Goal: Obtain resource: Obtain resource

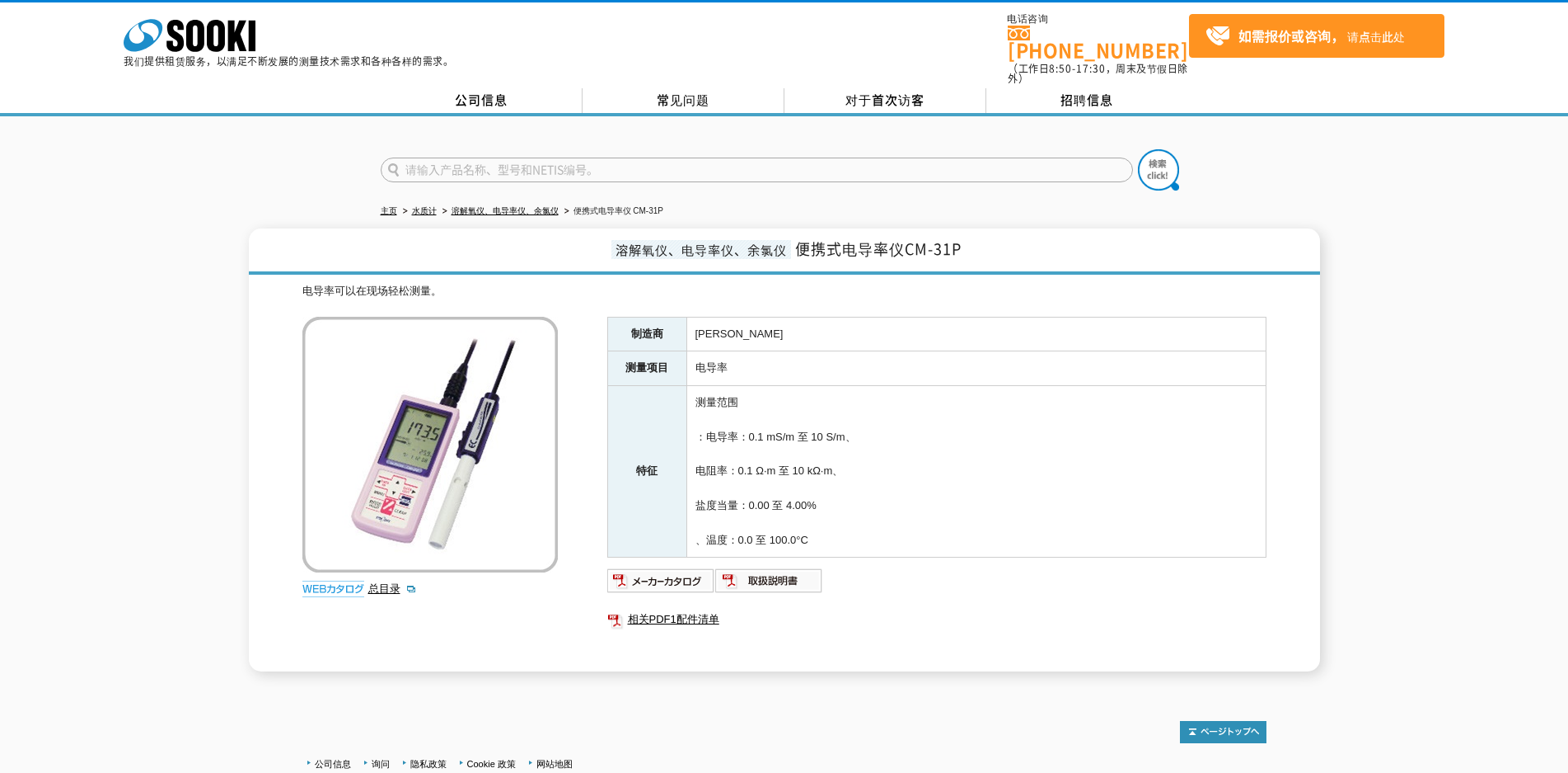
click at [87, 428] on div "溶解氧仪、电导率仪、余氯仪 便携式电导率仪CM-31P 电导率可以在现场轻松测量。 总目录 制造商 托阿 丹麦克朗 测量项目 电导率 特征 测量范围 ：电导率…" at bounding box center [784, 449] width 1568 height 442
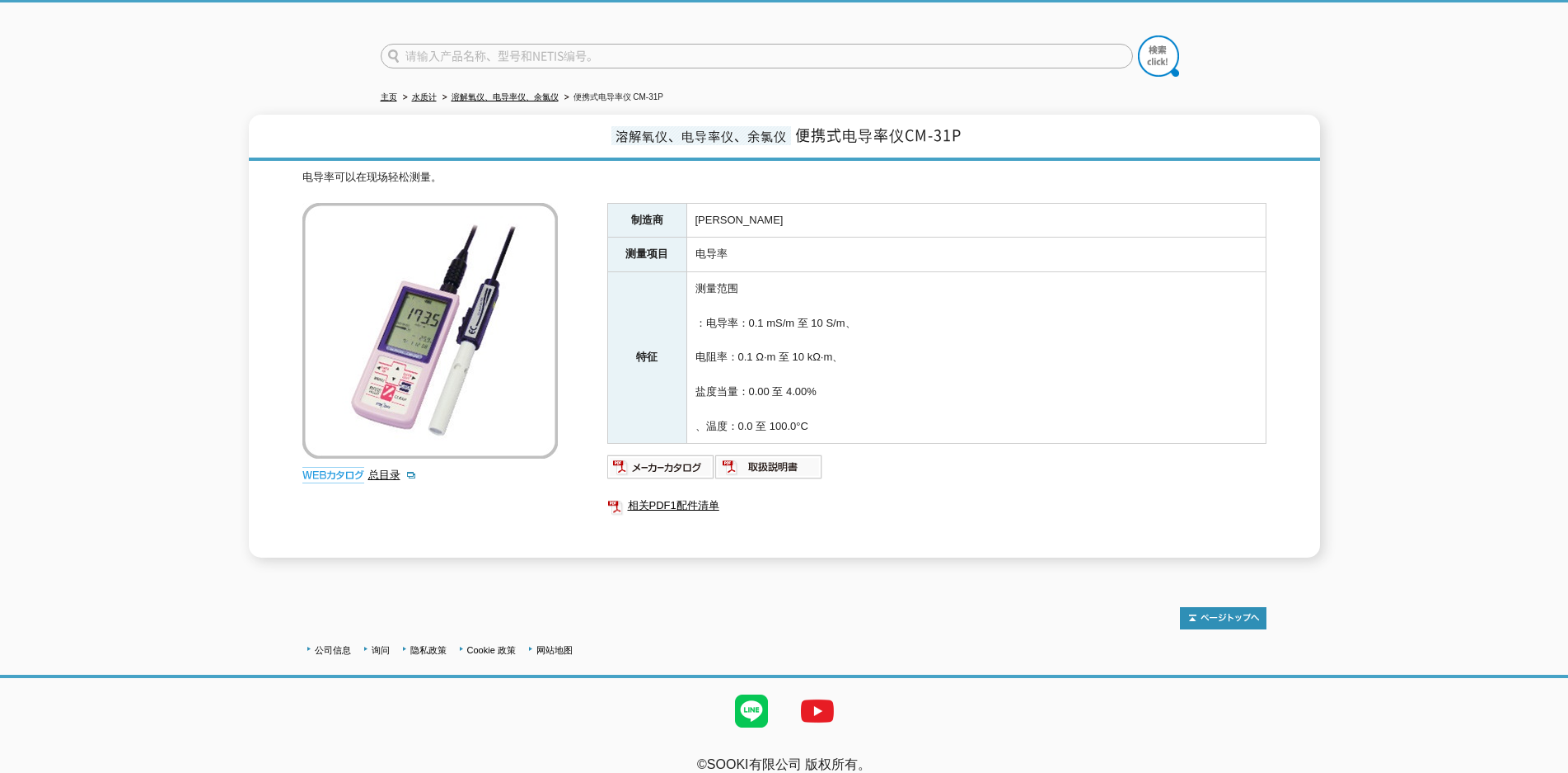
scroll to position [119, 0]
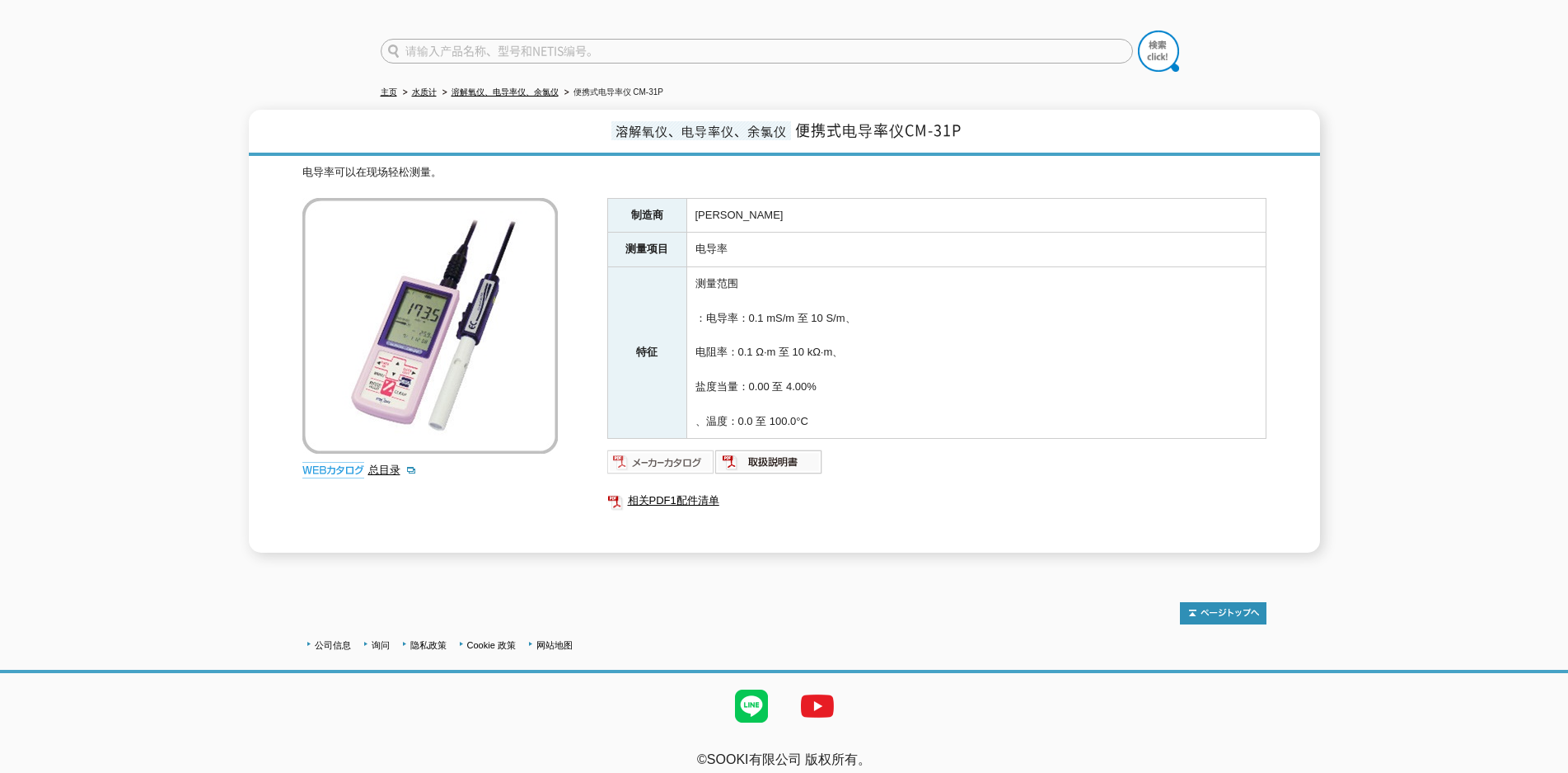
click at [658, 452] on img at bounding box center [661, 461] width 108 height 27
drag, startPoint x: 139, startPoint y: 398, endPoint x: 171, endPoint y: 415, distance: 36.2
click at [139, 398] on div "溶解氧仪、电导率仪、余氯仪 便携式电导率仪CM-31P 电导率可以在现场轻松测量。 总目录 制造商 托阿 丹麦克朗 测量项目 电导率 特征 测量范围 ：电导率…" at bounding box center [784, 331] width 1568 height 442
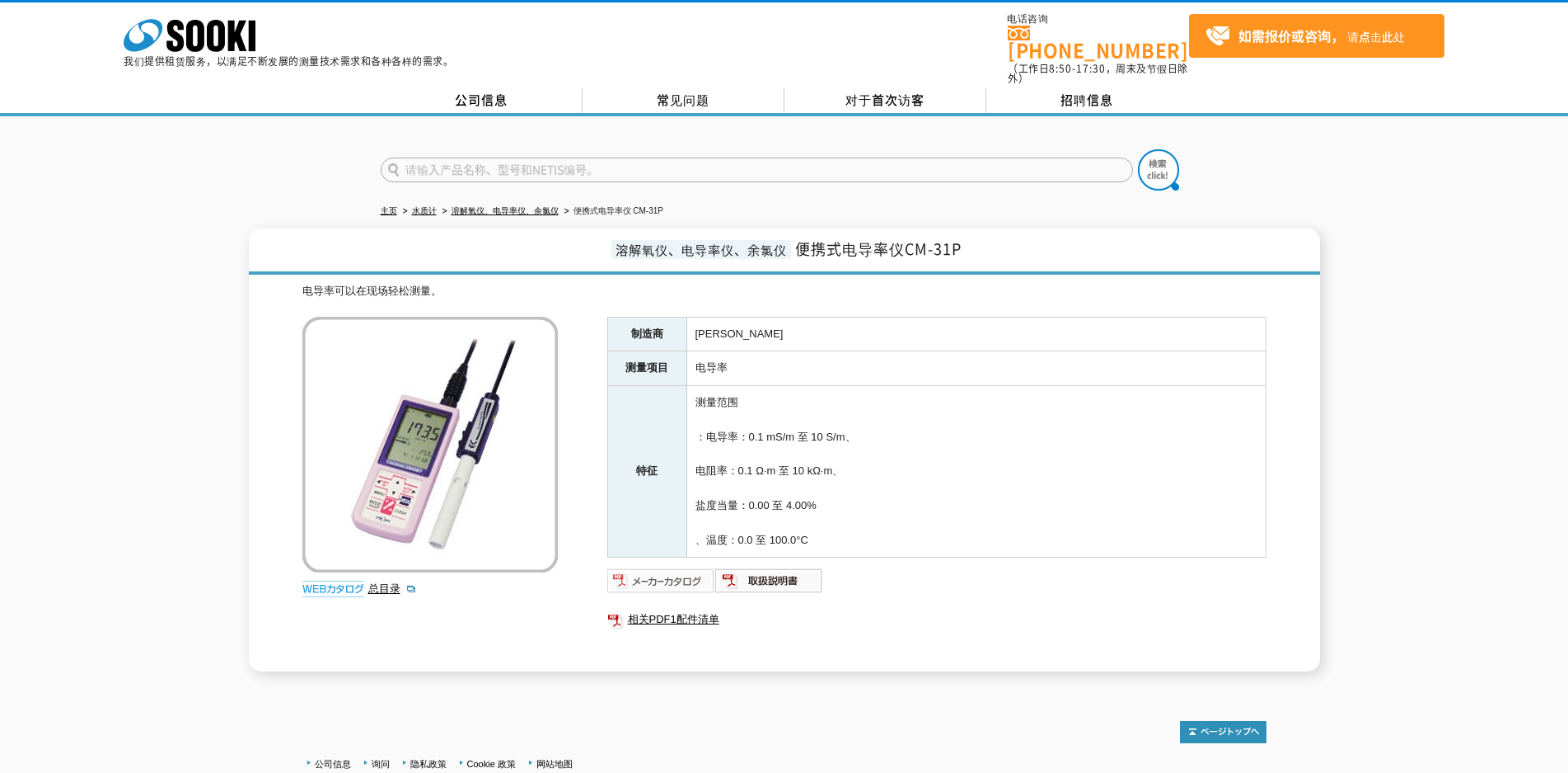
drag, startPoint x: 638, startPoint y: 570, endPoint x: 637, endPoint y: 561, distance: 9.1
click at [639, 570] on img at bounding box center [661, 580] width 108 height 27
